Goal: Task Accomplishment & Management: Use online tool/utility

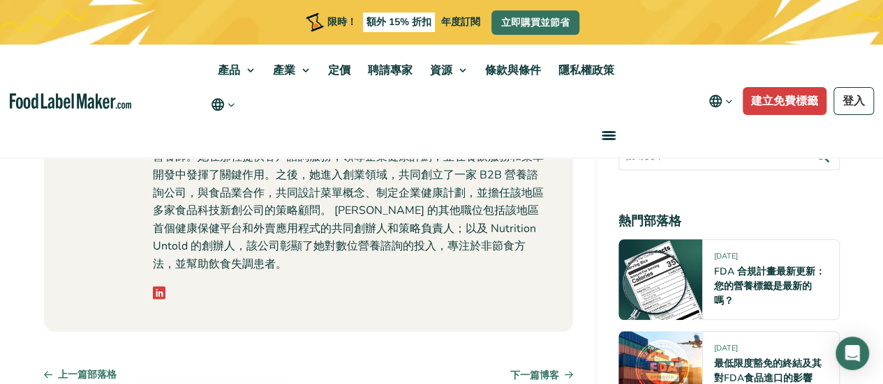
scroll to position [6000, 0]
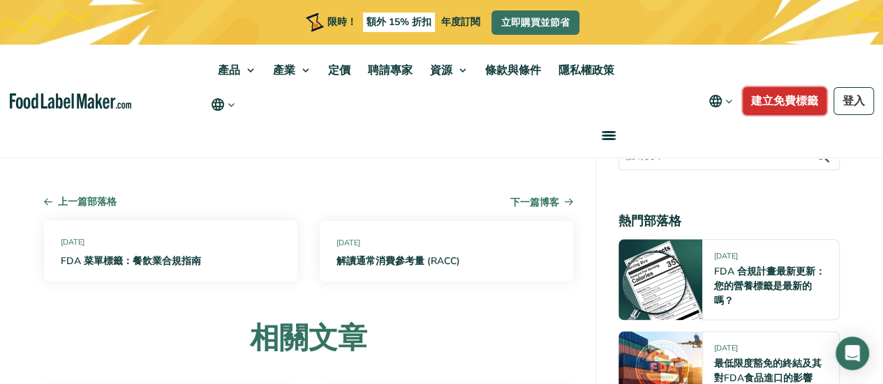
click at [774, 103] on font "建立免費標籤" at bounding box center [784, 100] width 67 height 15
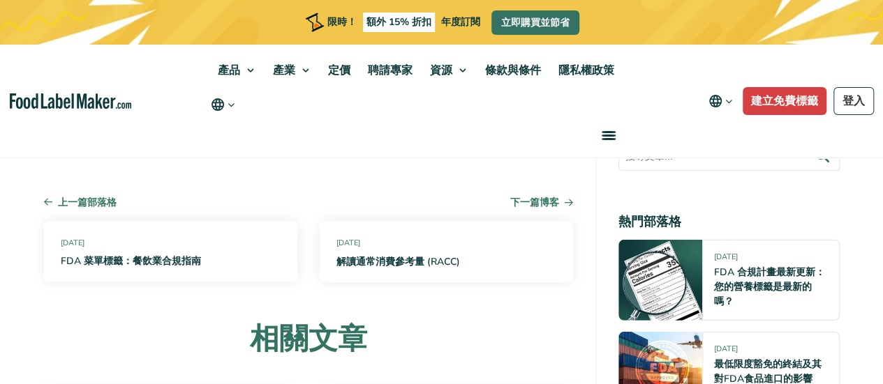
scroll to position [7471, 0]
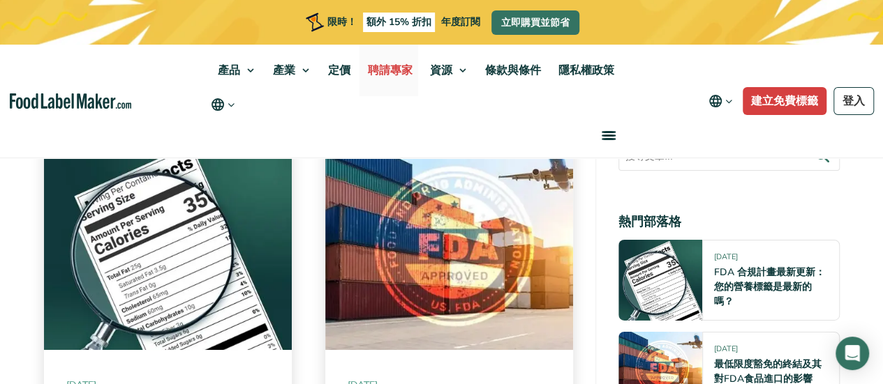
click at [376, 75] on font "聘請專家" at bounding box center [390, 70] width 45 height 15
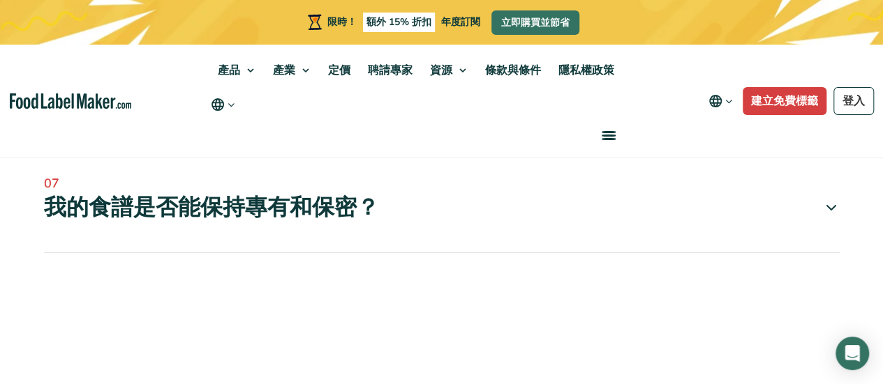
scroll to position [4465, 0]
